Goal: Find specific page/section: Find specific page/section

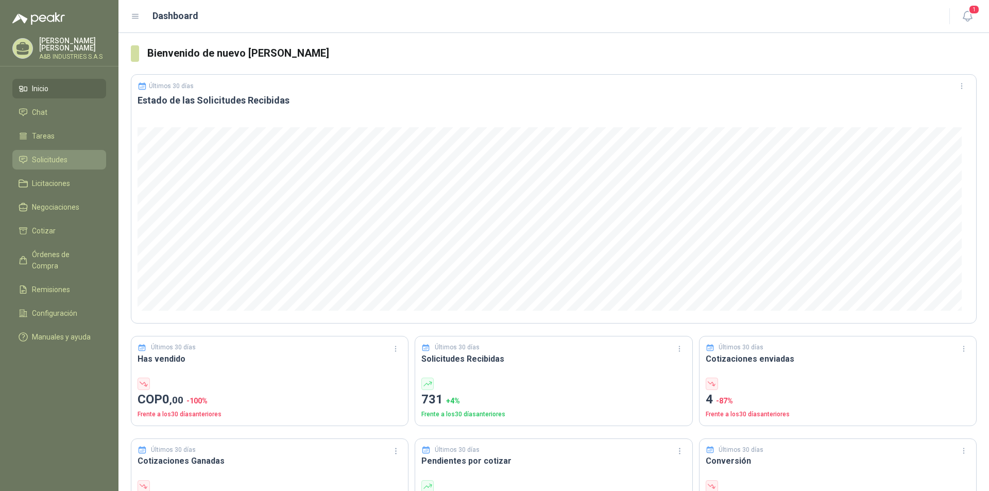
click at [71, 166] on link "Solicitudes" at bounding box center [59, 160] width 94 height 20
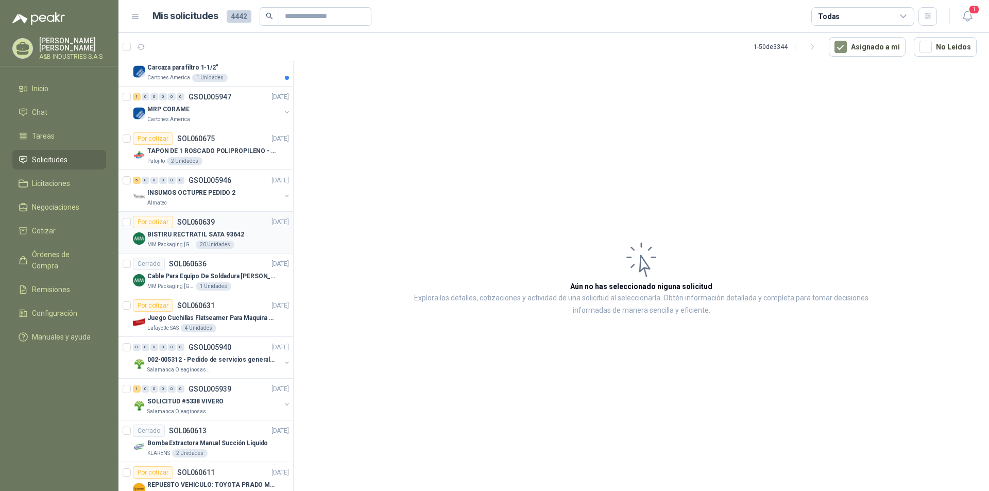
scroll to position [1133, 0]
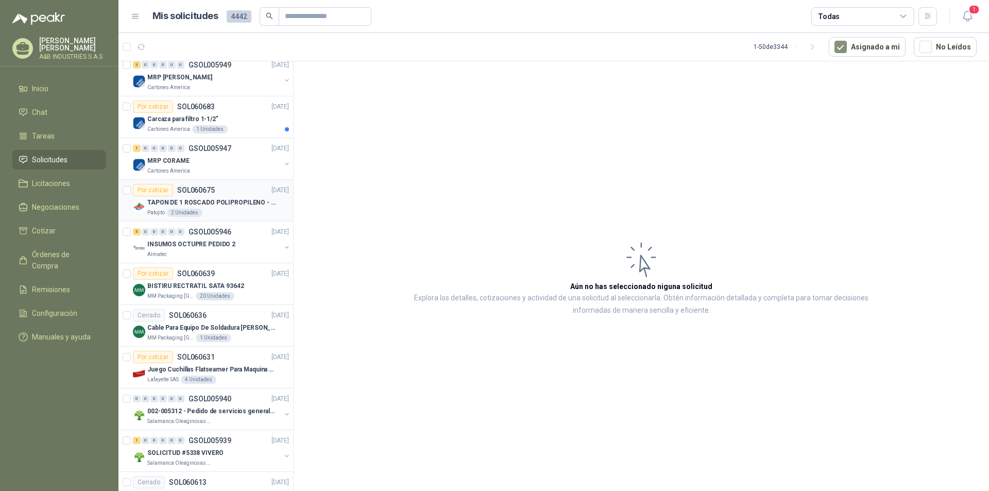
click at [203, 210] on div "Patojito 2 Unidades" at bounding box center [218, 213] width 142 height 8
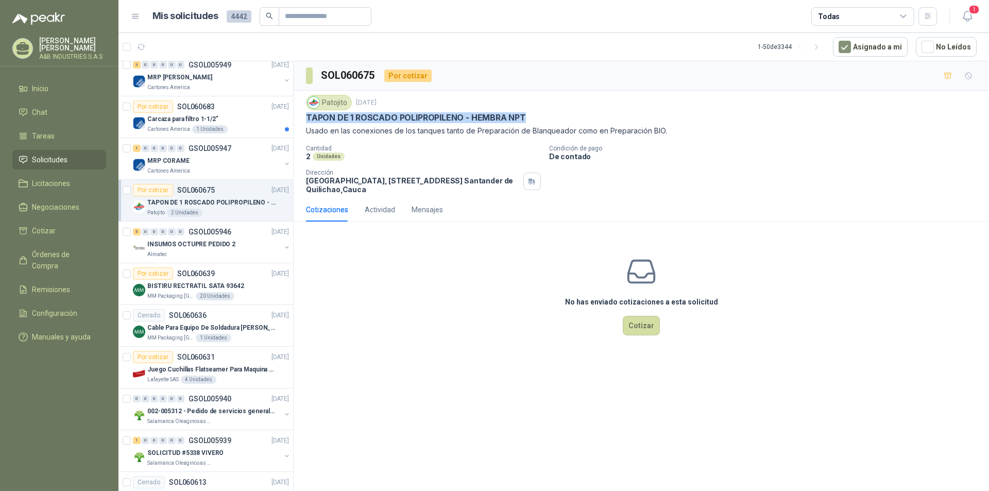
drag, startPoint x: 534, startPoint y: 120, endPoint x: 316, endPoint y: 120, distance: 217.9
click at [305, 121] on div "Patojito [DATE] TAPON DE 1 ROSCADO POLIPROPILENO - HEMBRA NPT Usado en las cone…" at bounding box center [641, 144] width 695 height 107
copy p "TAPON DE 1 ROSCADO POLIPROPILENO - HEMBRA NPT"
